Goal: Navigation & Orientation: Go to known website

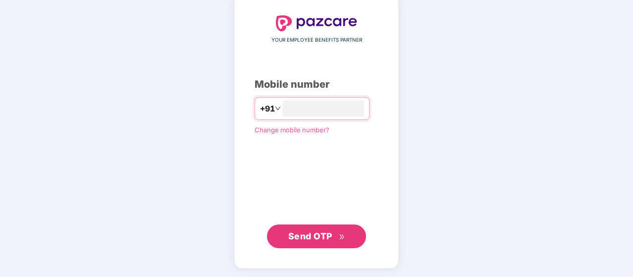
type input "**********"
click at [327, 232] on span "Send OTP" at bounding box center [310, 236] width 44 height 10
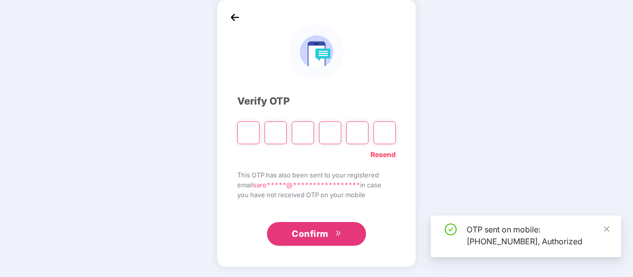
scroll to position [46, 0]
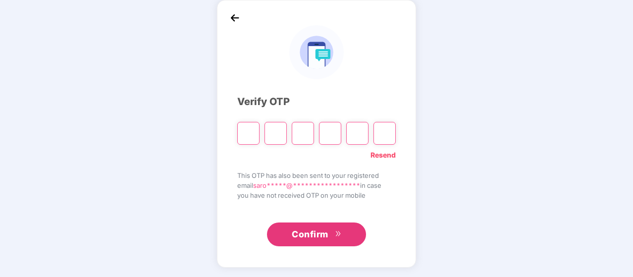
type input "*"
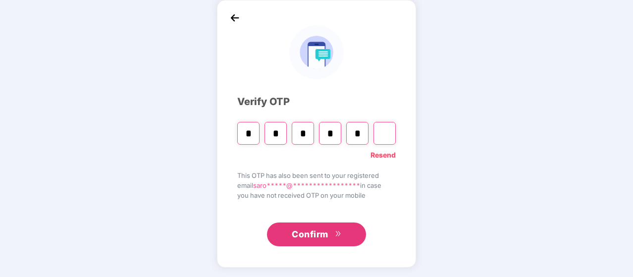
type input "*"
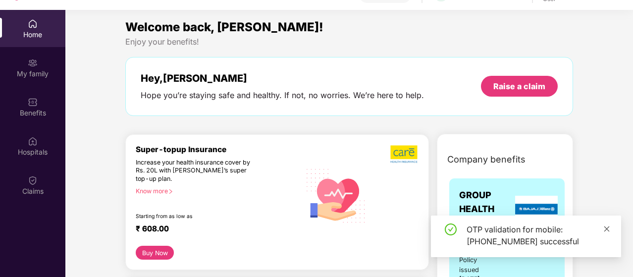
click at [607, 232] on icon "close" at bounding box center [606, 228] width 7 height 7
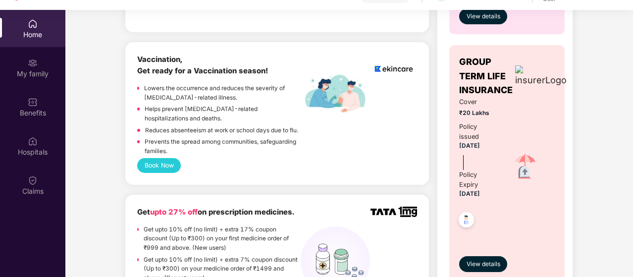
scroll to position [658, 0]
